Goal: Communication & Community: Connect with others

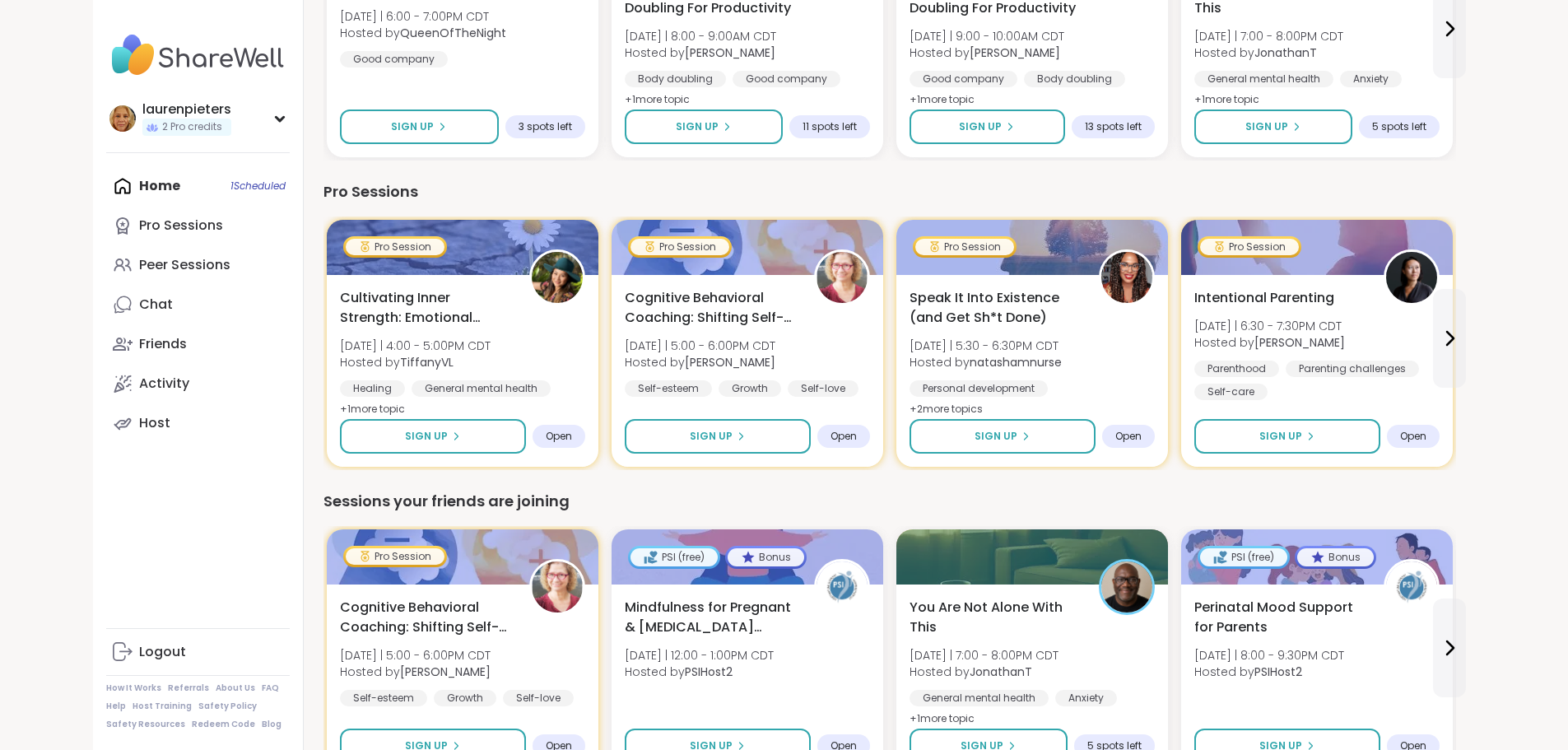
scroll to position [1152, 0]
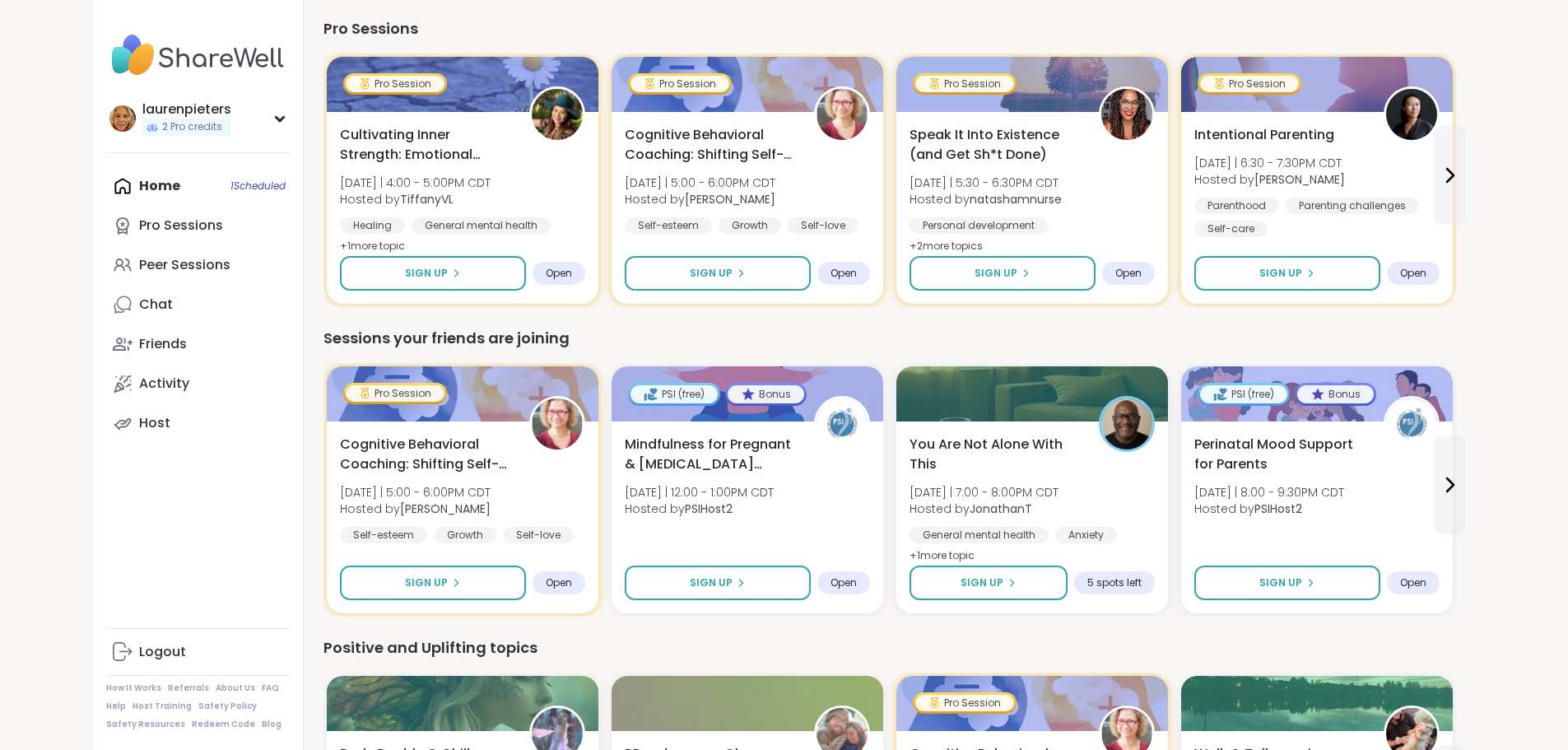
click at [169, 184] on div "Home 1 Scheduled Pro Sessions Peer Sessions Chat Friends Activity Host" at bounding box center [198, 304] width 184 height 276
click at [106, 183] on div "Home 1 Scheduled Pro Sessions Peer Sessions Chat Friends Activity Host" at bounding box center [198, 304] width 184 height 276
click at [166, 192] on div "Home 1 Scheduled Pro Sessions Peer Sessions Chat Friends Activity Host" at bounding box center [198, 304] width 184 height 276
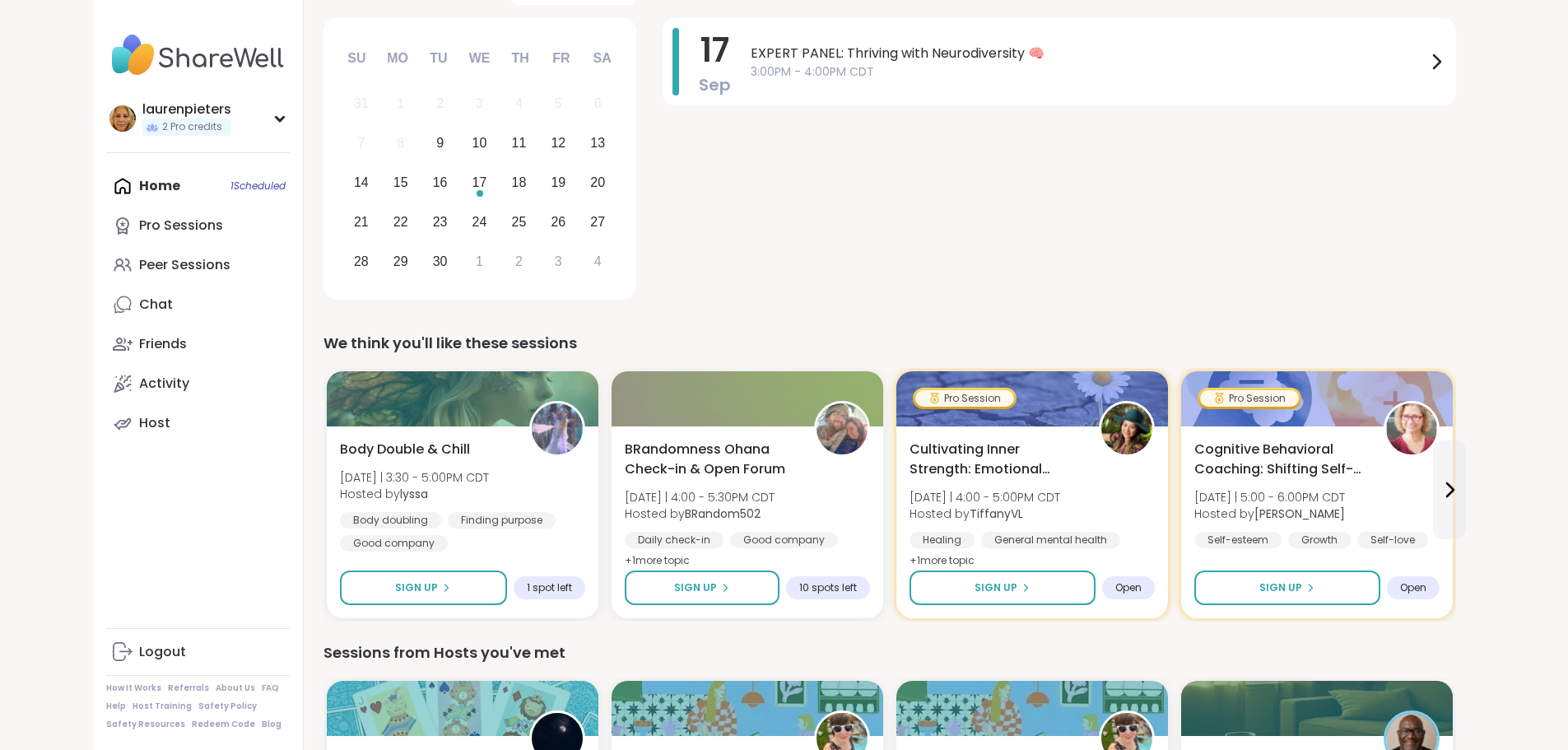
scroll to position [0, 0]
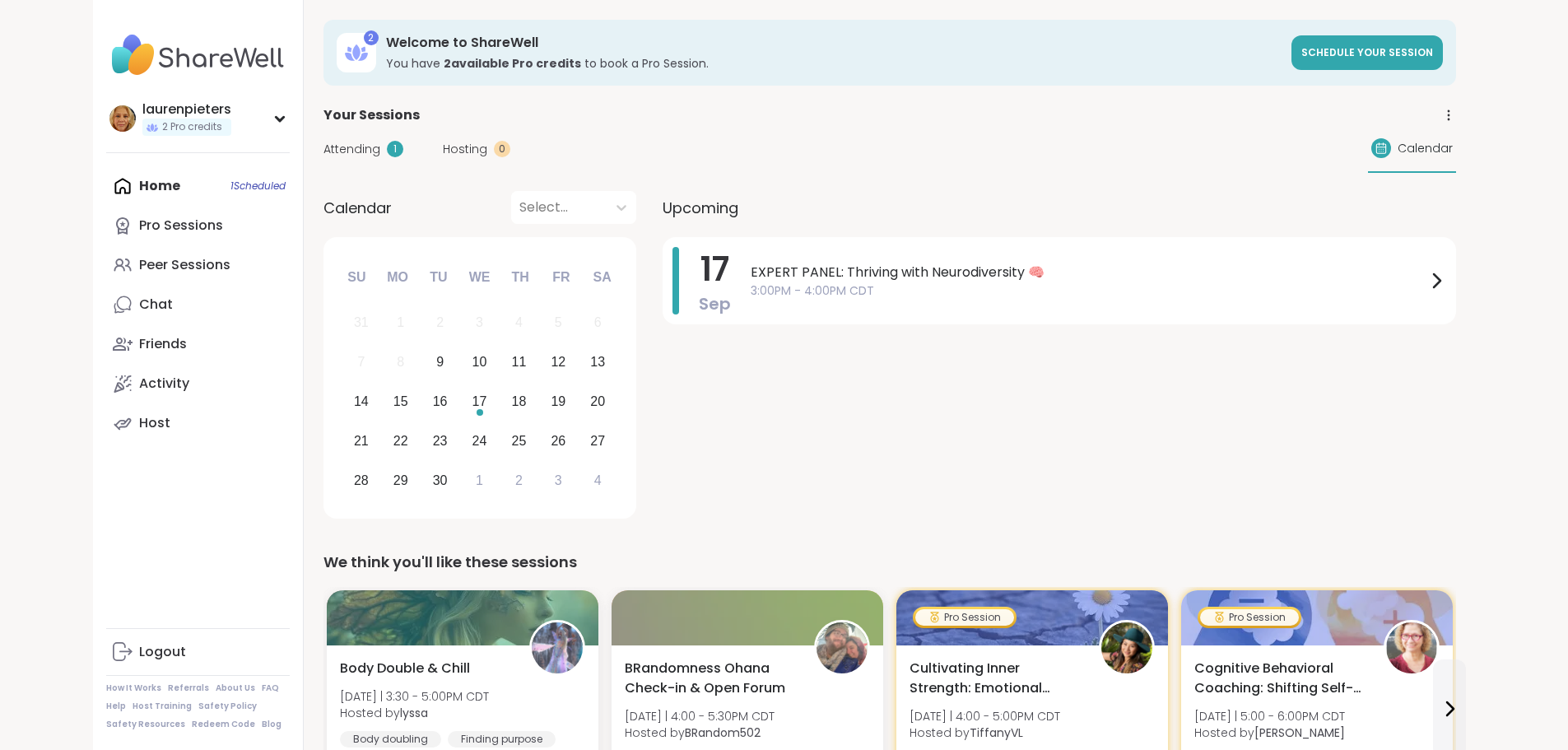
click at [323, 146] on span "Attending" at bounding box center [351, 149] width 56 height 18
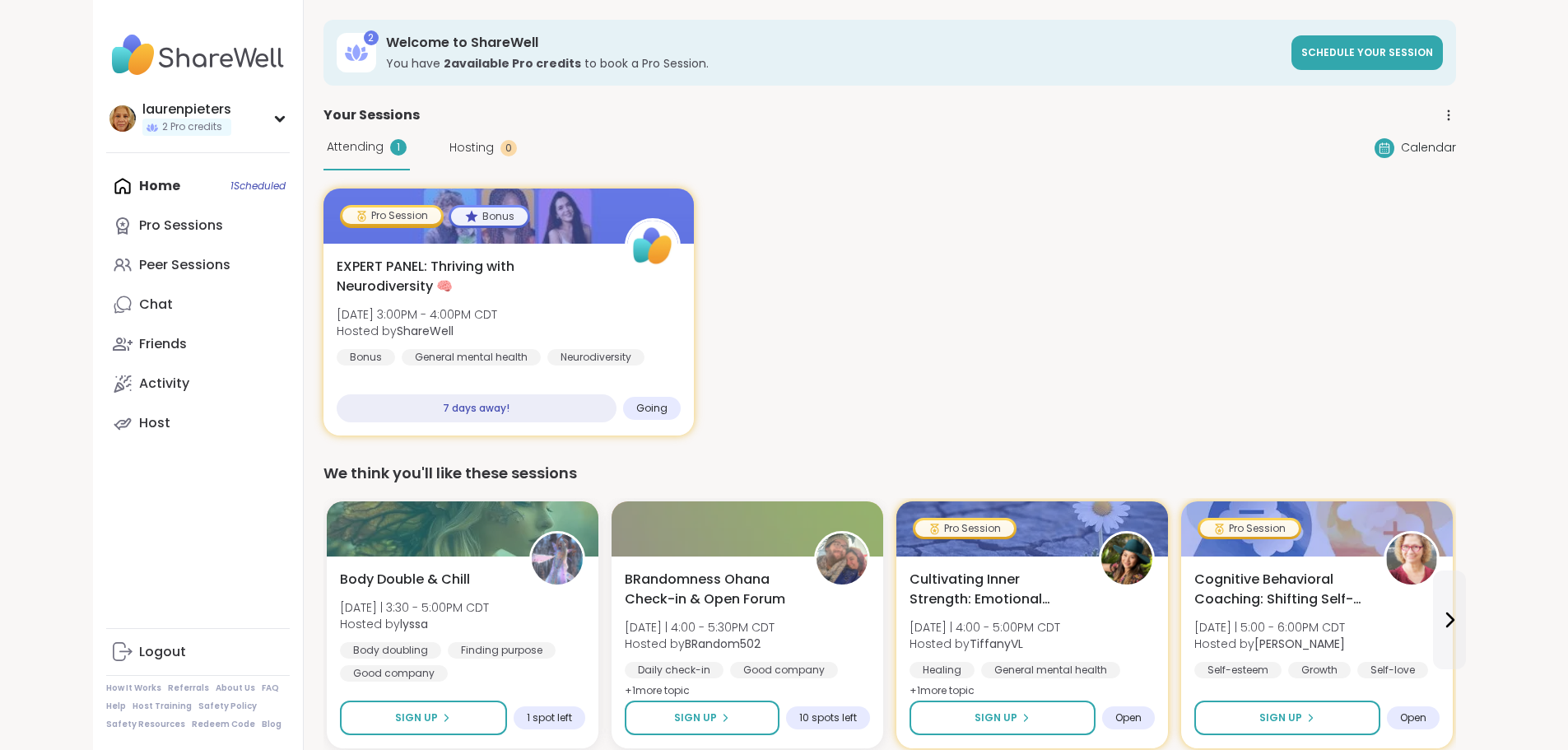
click at [1082, 257] on div "Pro Session Bonus EXPERT PANEL: Thriving with Neurodiversity 🧠 [DATE] 3:00PM - …" at bounding box center [890, 311] width 1133 height 247
click at [106, 54] on img at bounding box center [198, 55] width 184 height 57
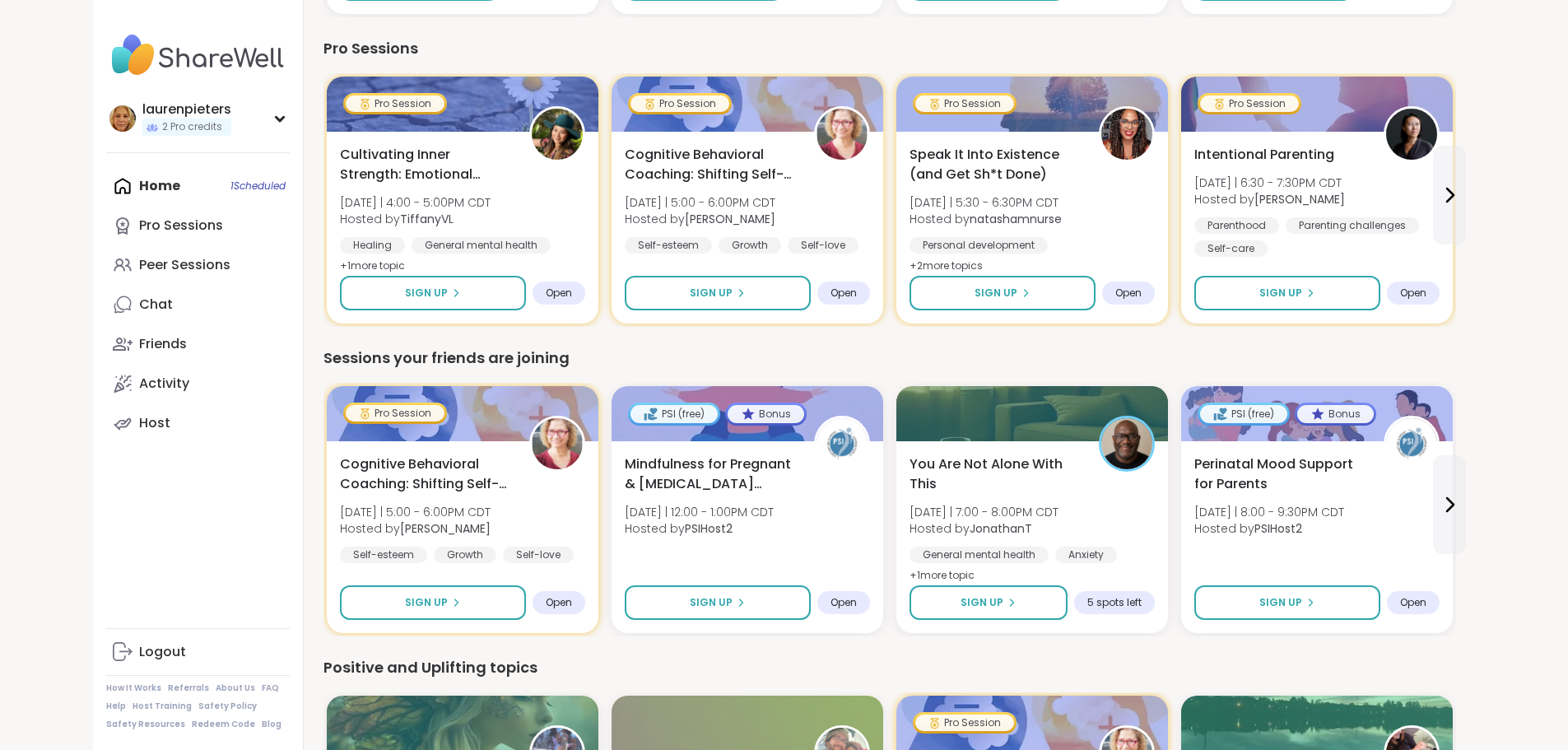
scroll to position [1482, 0]
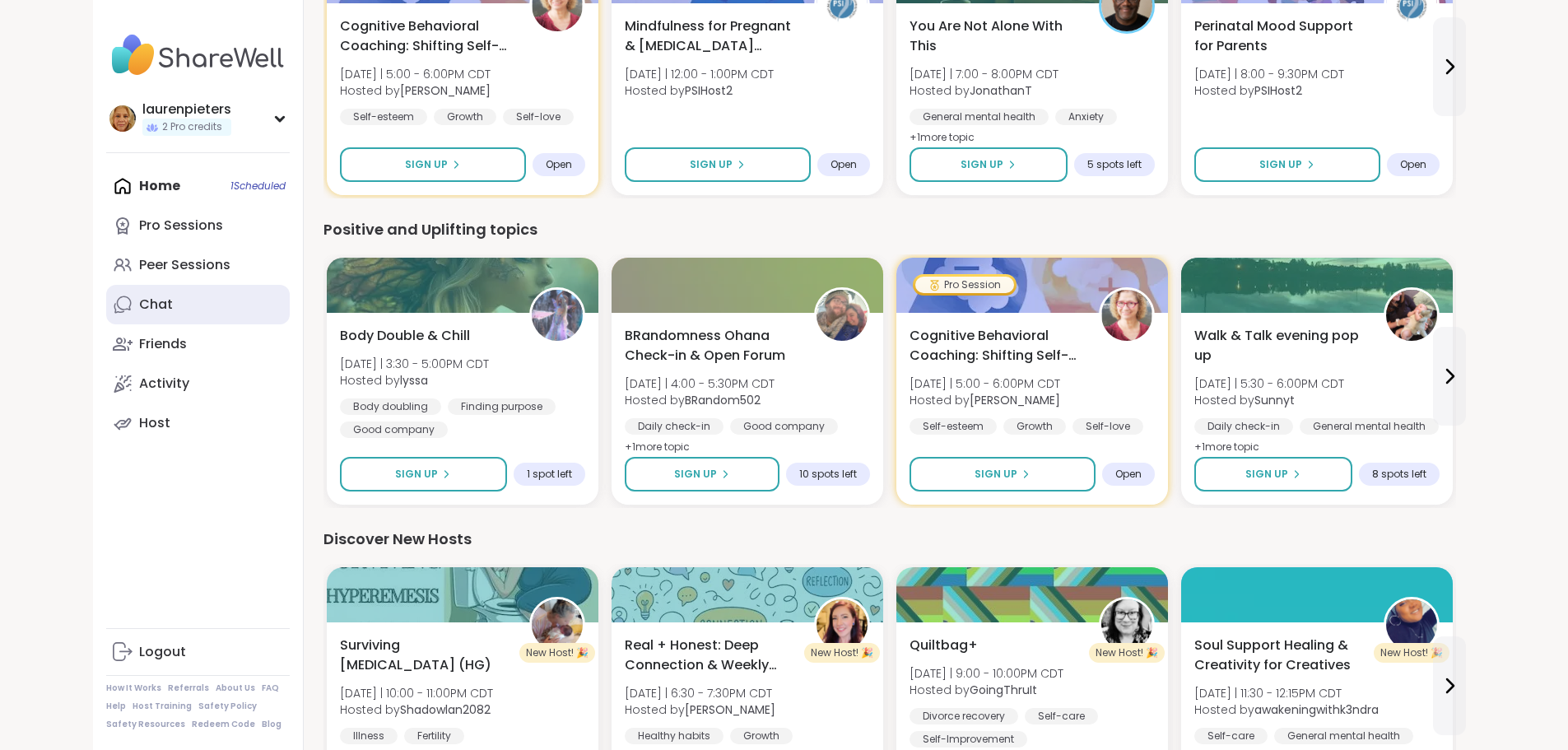
click at [140, 311] on div "Chat" at bounding box center [156, 305] width 34 height 18
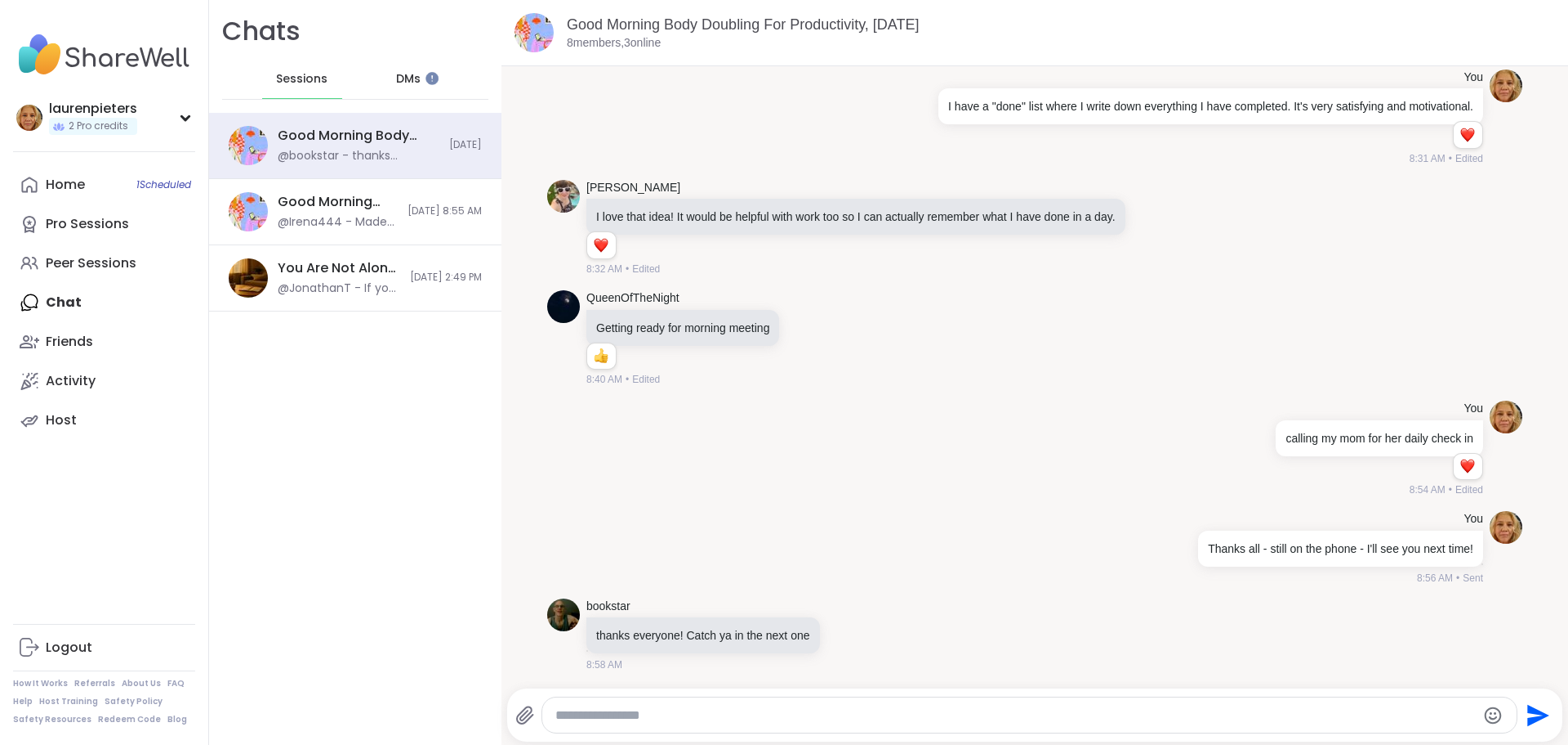
click at [407, 76] on span "DMs" at bounding box center [408, 80] width 25 height 17
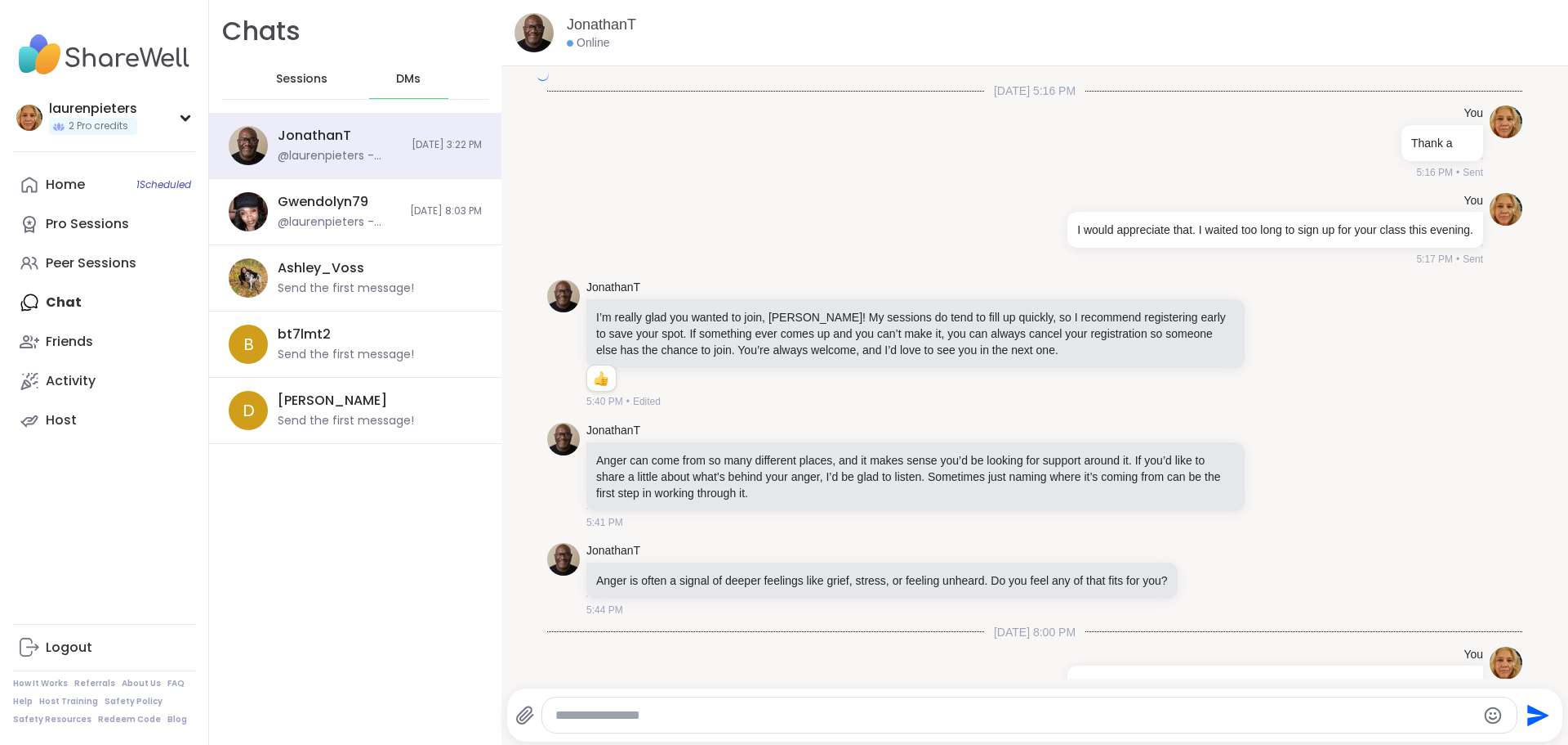
scroll to position [3486, 0]
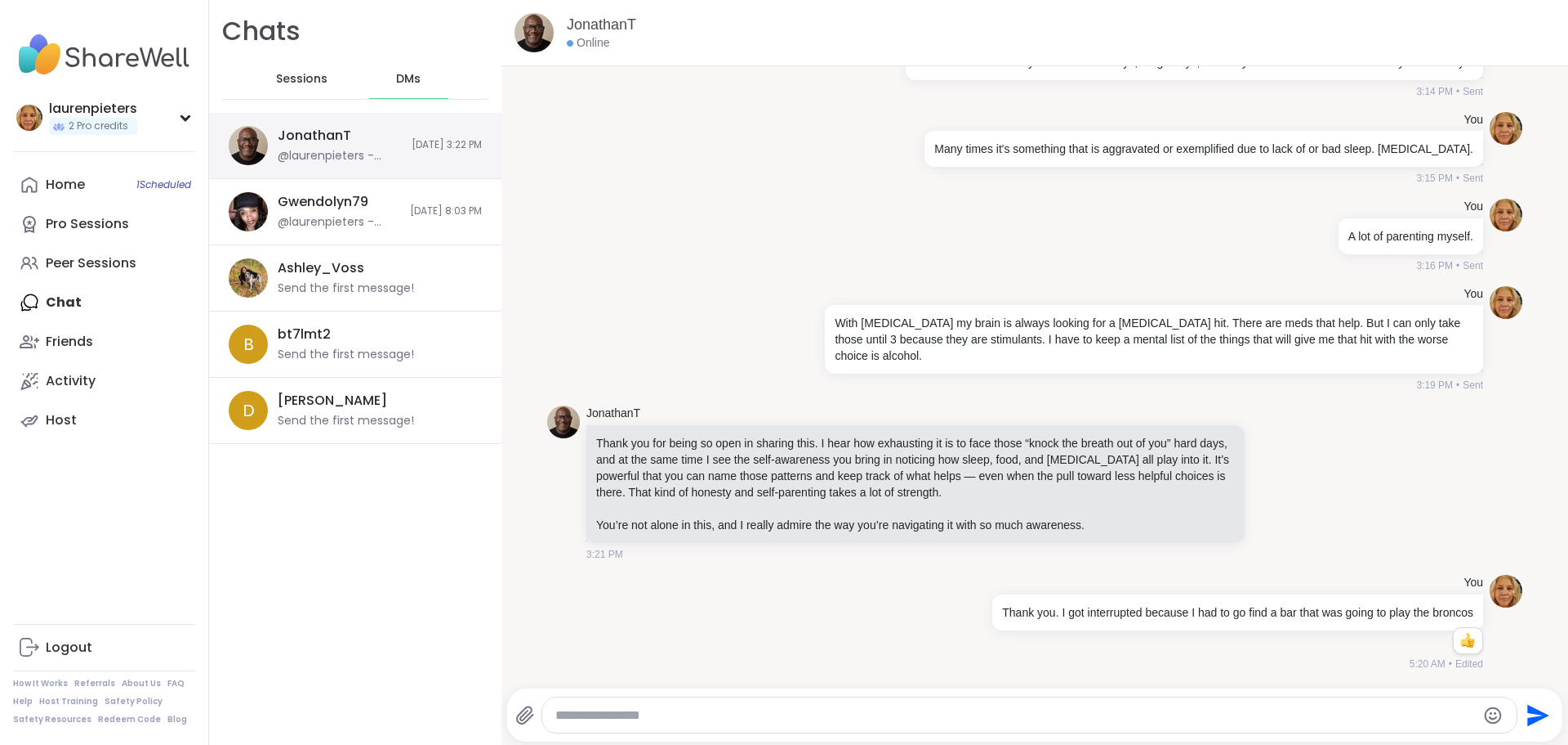
click at [323, 144] on div "JonathanT" at bounding box center [315, 136] width 73 height 18
click at [812, 723] on textarea "Type your message" at bounding box center [1016, 716] width 922 height 17
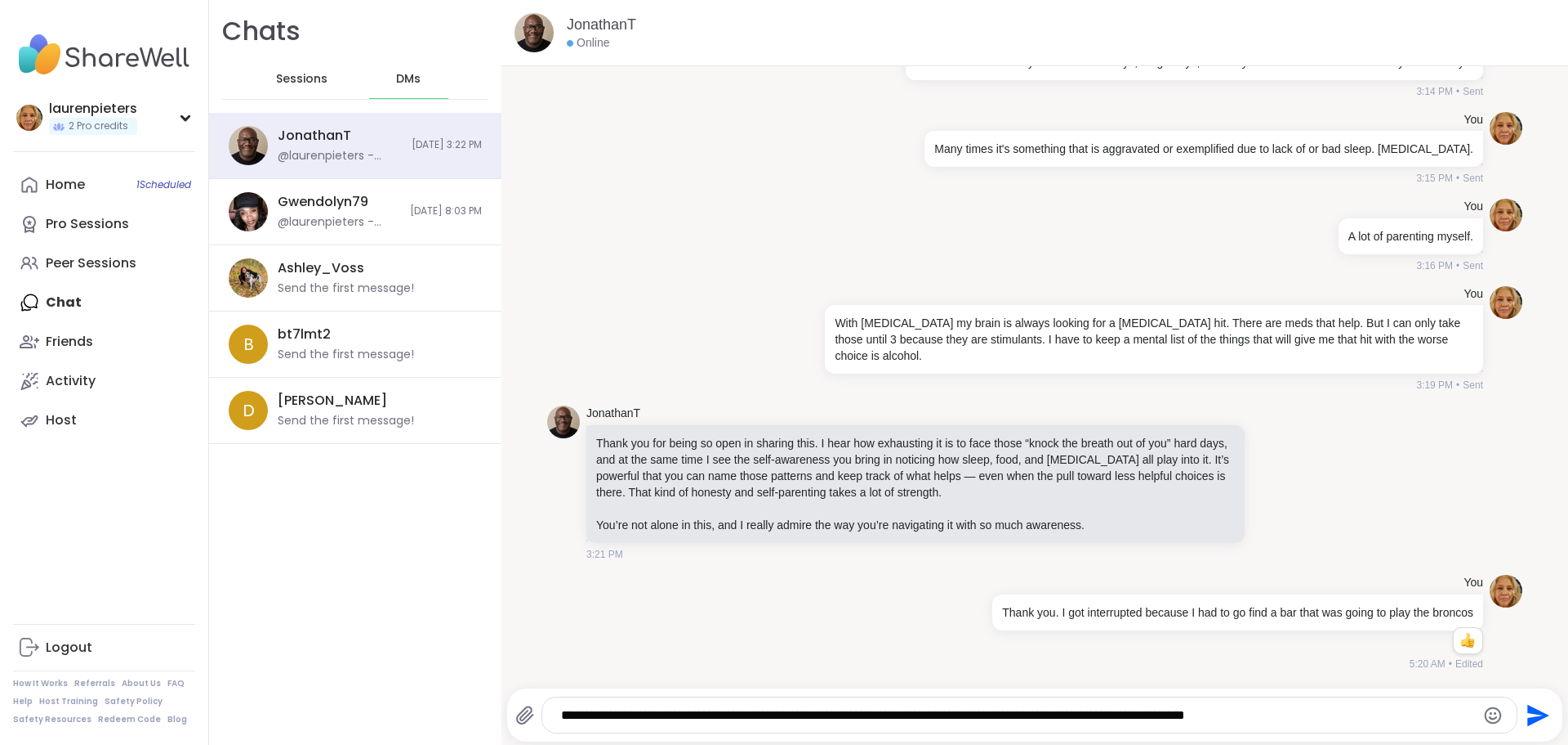
type textarea "**********"
click at [1527, 715] on icon "Send" at bounding box center [1536, 715] width 27 height 27
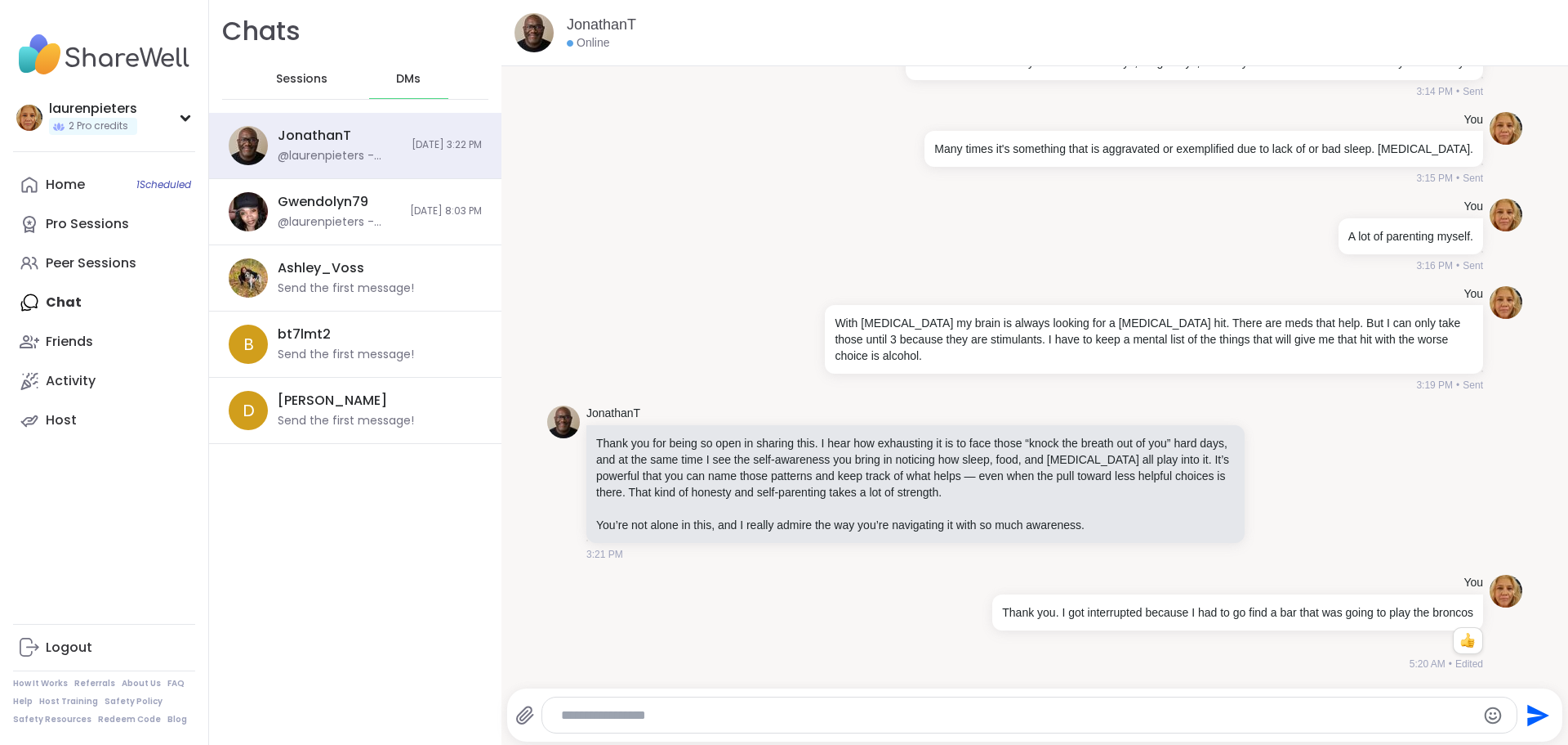
scroll to position [3607, 0]
